Goal: Task Accomplishment & Management: Manage account settings

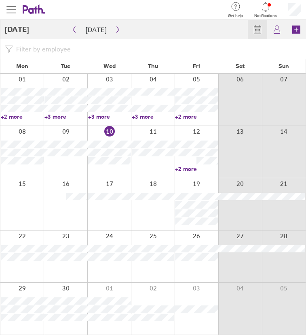
drag, startPoint x: 15, startPoint y: 8, endPoint x: 17, endPoint y: 14, distance: 6.8
click at [15, 8] on span "button" at bounding box center [11, 10] width 10 height 10
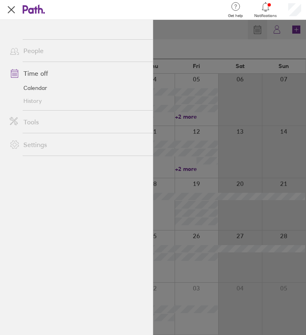
click at [33, 49] on link "People" at bounding box center [78, 50] width 150 height 16
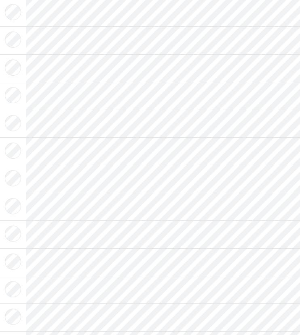
scroll to position [526, 0]
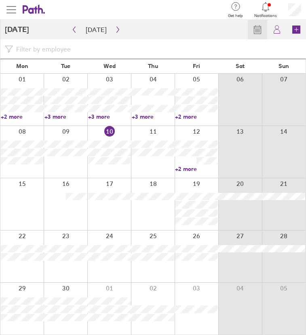
click at [11, 10] on span "button" at bounding box center [11, 10] width 10 height 10
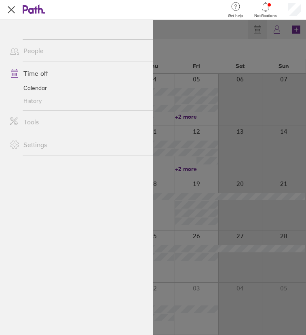
click at [33, 47] on link "People" at bounding box center [78, 50] width 150 height 16
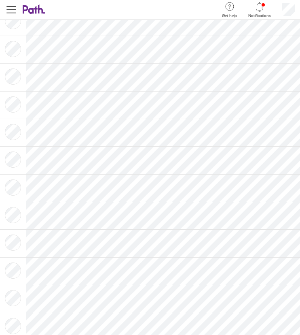
scroll to position [9, 0]
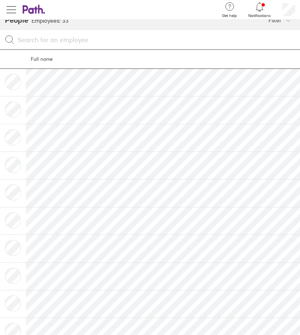
click at [16, 11] on button "button" at bounding box center [11, 9] width 23 height 19
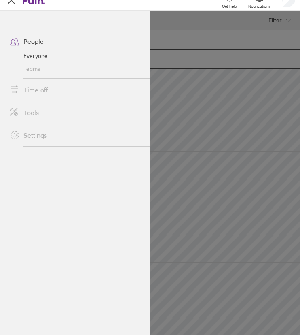
click at [43, 54] on link "Everyone" at bounding box center [76, 55] width 146 height 13
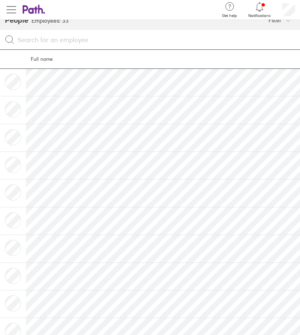
click at [13, 12] on span "button" at bounding box center [11, 10] width 10 height 10
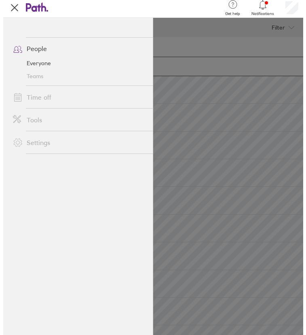
scroll to position [0, 0]
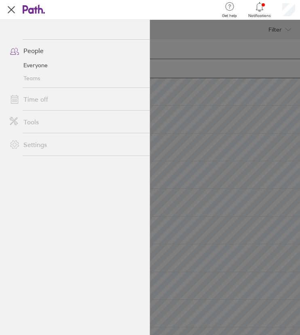
click at [34, 8] on icon at bounding box center [30, 9] width 15 height 8
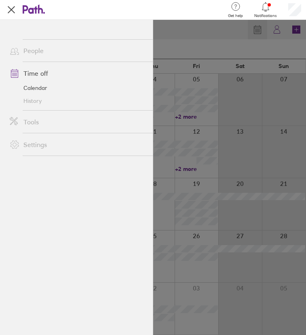
click at [199, 40] on div at bounding box center [153, 177] width 306 height 315
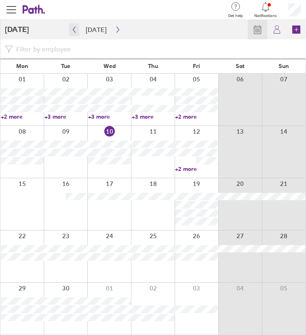
click at [72, 25] on button "button" at bounding box center [74, 29] width 10 height 13
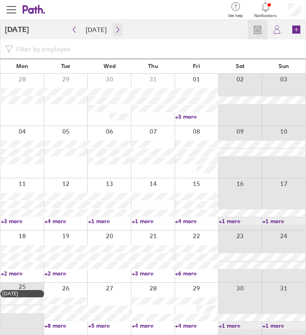
click at [115, 31] on icon "button" at bounding box center [118, 29] width 6 height 6
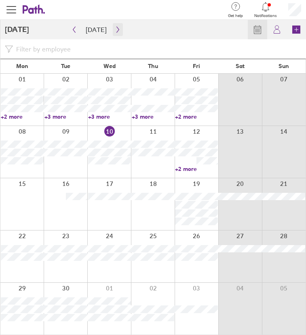
click at [117, 31] on icon "button" at bounding box center [118, 29] width 6 height 6
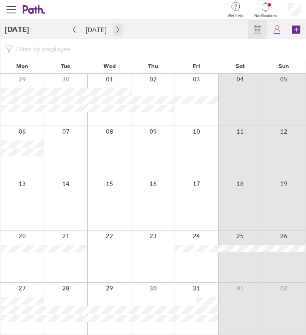
click at [115, 30] on icon "button" at bounding box center [118, 29] width 6 height 6
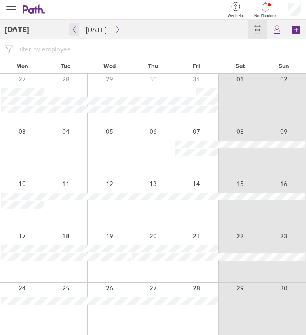
click at [70, 32] on button "button" at bounding box center [74, 29] width 10 height 13
